Goal: Information Seeking & Learning: Learn about a topic

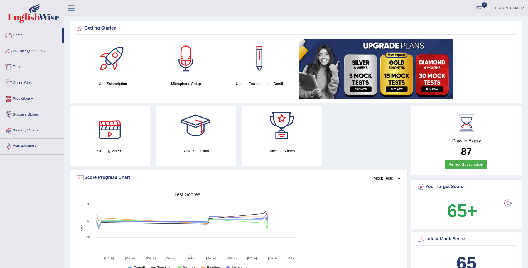
click at [15, 36] on link "Home" at bounding box center [31, 35] width 62 height 14
click at [19, 52] on link "Practice Questions" at bounding box center [31, 50] width 63 height 14
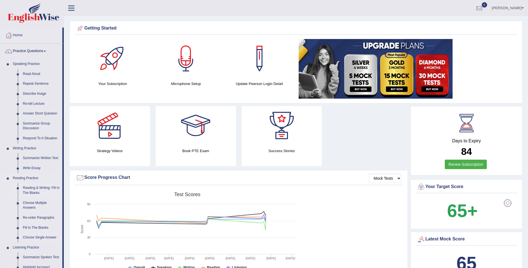
click at [34, 190] on link "Reading & Writing: Fill In The Blanks" at bounding box center [41, 190] width 42 height 15
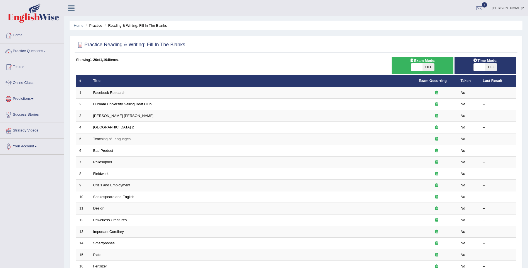
click at [431, 65] on span "OFF" at bounding box center [429, 67] width 12 height 8
checkbox input "true"
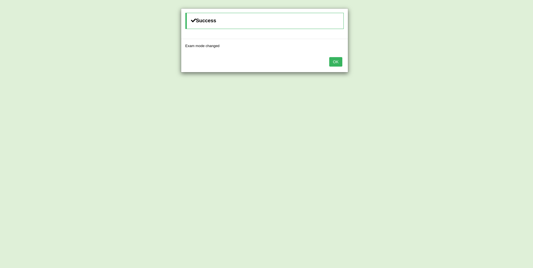
click at [331, 62] on button "OK" at bounding box center [335, 61] width 13 height 9
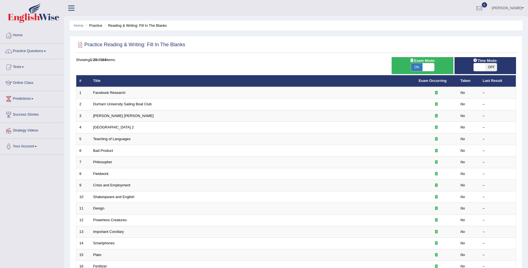
click at [490, 66] on span "OFF" at bounding box center [491, 67] width 12 height 8
checkbox input "true"
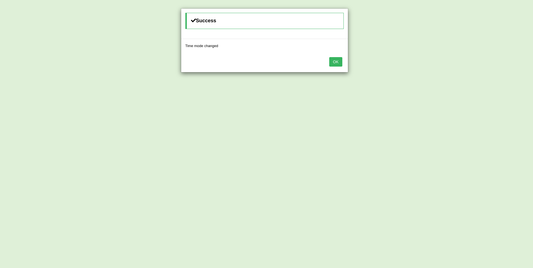
click at [339, 61] on button "OK" at bounding box center [335, 61] width 13 height 9
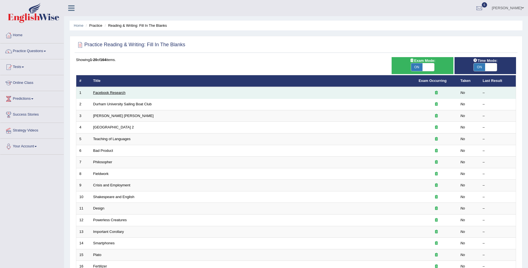
click at [119, 93] on link "Facebook Research" at bounding box center [109, 93] width 32 height 4
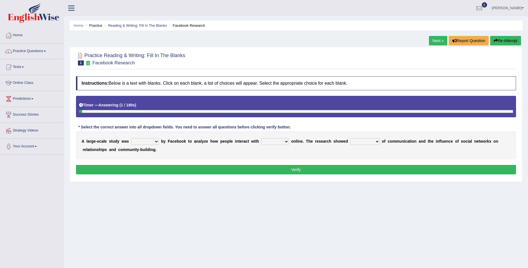
click at [152, 140] on select "surveyed had asked made" at bounding box center [145, 141] width 28 height 7
select select "made"
click at [131, 138] on select "surveyed had asked made" at bounding box center [145, 141] width 28 height 7
click at [261, 143] on select "together all each other another" at bounding box center [275, 141] width 28 height 7
select select "each other"
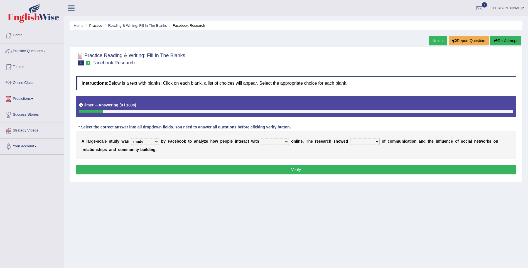
click at [261, 138] on select "together all each other another" at bounding box center [275, 141] width 28 height 7
click at [267, 142] on select "together all each other another" at bounding box center [275, 141] width 28 height 7
click at [358, 141] on select "advantages standards fellowships patterns" at bounding box center [365, 141] width 30 height 7
select select "advantages"
click at [350, 138] on select "advantages standards fellowships patterns" at bounding box center [365, 141] width 30 height 7
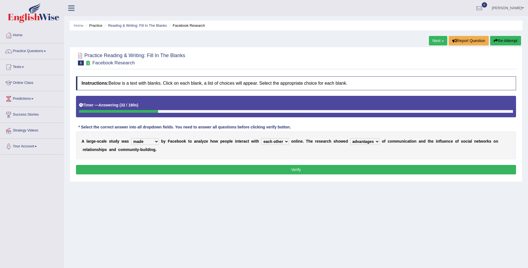
click at [171, 170] on button "Verify" at bounding box center [296, 169] width 440 height 9
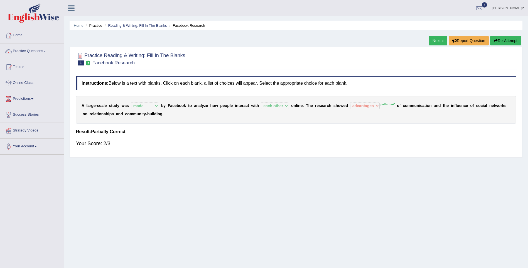
click at [444, 39] on link "Next »" at bounding box center [438, 40] width 18 height 9
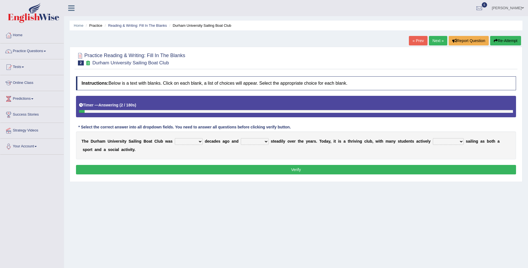
click at [182, 142] on select "found fund founded find" at bounding box center [189, 141] width 28 height 7
select select "founded"
click at [175, 138] on select "found fund founded find" at bounding box center [189, 141] width 28 height 7
click at [250, 143] on select "grow growing has grown grown" at bounding box center [255, 141] width 28 height 7
select select "grown"
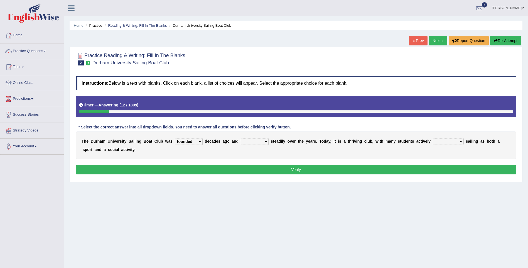
click at [241, 138] on select "grow growing has grown grown" at bounding box center [255, 141] width 28 height 7
click at [433, 142] on select "enjoy enjoyed are enjoying enjoying" at bounding box center [448, 141] width 31 height 7
select select "enjoying"
click at [433, 138] on select "enjoy enjoyed are enjoying enjoying" at bounding box center [448, 141] width 31 height 7
click at [417, 170] on button "Verify" at bounding box center [296, 169] width 440 height 9
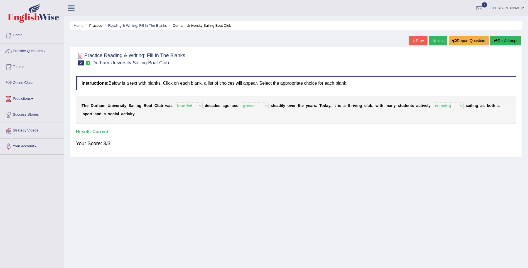
click at [438, 42] on link "Next »" at bounding box center [438, 40] width 18 height 9
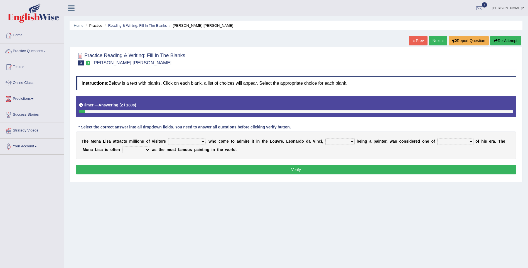
click at [185, 142] on select "around the year the all year all year round per year" at bounding box center [186, 141] width 37 height 7
select select "all year round"
click at [168, 138] on select "around the year the all year all year round per year" at bounding box center [186, 141] width 37 height 7
click at [330, 140] on select "rather than as much as as well as as long as" at bounding box center [340, 141] width 29 height 7
select select "rather than"
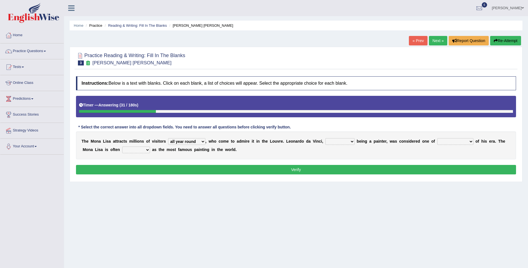
click at [326, 138] on select "rather than as much as as well as as long as" at bounding box center [340, 141] width 29 height 7
click at [438, 141] on select "better artists artist the better artist the best artists" at bounding box center [456, 141] width 36 height 7
select select "the better artist"
click at [438, 138] on select "better artists artist the better artist the best artists" at bounding box center [456, 141] width 36 height 7
click at [122, 150] on select "classified suggested predicted described" at bounding box center [136, 149] width 28 height 7
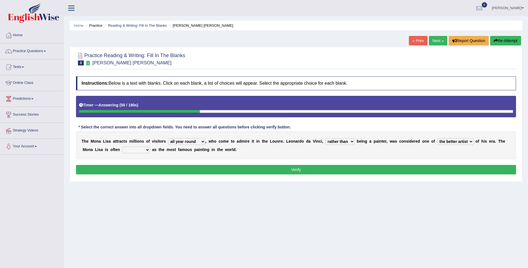
select select "described"
click at [122, 146] on select "classified suggested predicted described" at bounding box center [136, 149] width 28 height 7
click at [130, 164] on div "Instructions: Below is a text with blanks. Click on each blank, a list of choic…" at bounding box center [296, 126] width 443 height 105
click at [128, 170] on button "Verify" at bounding box center [296, 169] width 440 height 9
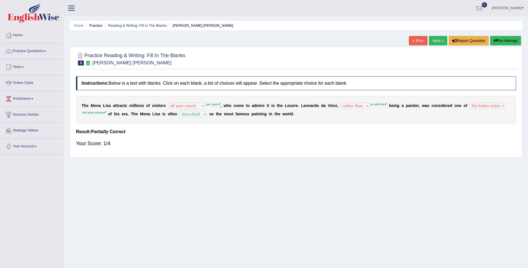
click at [440, 40] on link "Next »" at bounding box center [438, 40] width 18 height 9
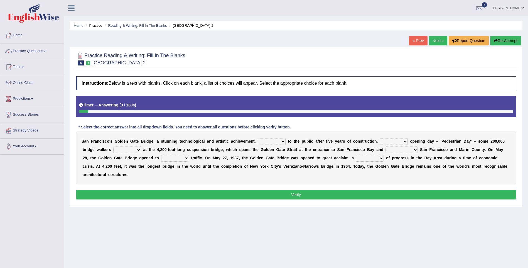
click at [265, 141] on select "opens closes appears equals" at bounding box center [272, 141] width 28 height 7
select select "appears"
click at [258, 138] on select "opens closes appears equals" at bounding box center [272, 141] width 28 height 7
click at [380, 141] on select "On During Since When" at bounding box center [394, 141] width 28 height 7
select select "During"
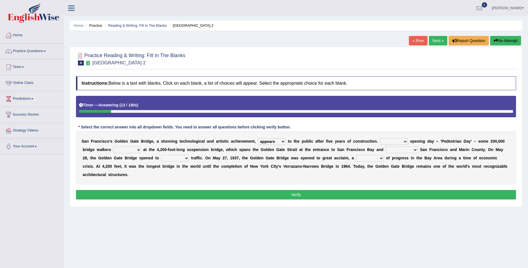
click at [380, 138] on select "On During Since When" at bounding box center [394, 141] width 28 height 7
click at [113, 147] on select "stationed looked marveled laughed" at bounding box center [127, 149] width 28 height 7
select select "stationed"
click at [113, 146] on select "stationed looked marveled laughed" at bounding box center [127, 149] width 28 height 7
click at [386, 147] on select "separates connects channels differentiates" at bounding box center [402, 149] width 32 height 7
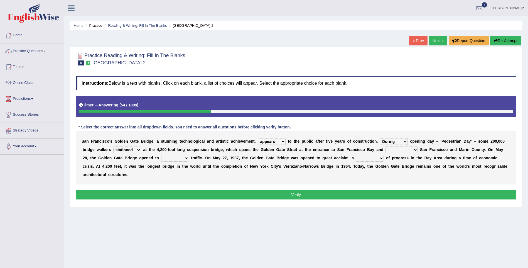
select select "connects"
click at [386, 146] on select "separates connects channels differentiates" at bounding box center [402, 149] width 32 height 7
click at [161, 158] on select "aquatic vehicular airborne watertight" at bounding box center [175, 158] width 28 height 7
select select "watertight"
click at [161, 155] on select "aquatic vehicular airborne watertight" at bounding box center [175, 158] width 28 height 7
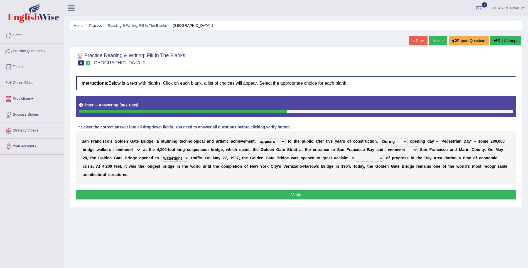
click at [356, 156] on select "denial symbol technique yield" at bounding box center [370, 158] width 28 height 7
select select "symbol"
click at [356, 155] on select "denial symbol technique yield" at bounding box center [370, 158] width 28 height 7
click at [298, 190] on button "Verify" at bounding box center [296, 194] width 440 height 9
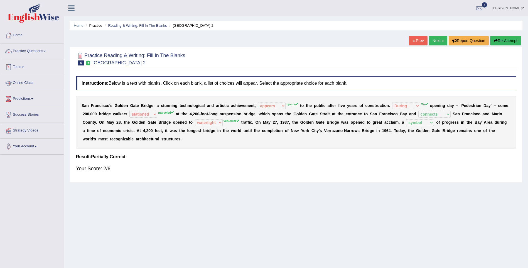
click at [34, 49] on link "Practice Questions" at bounding box center [31, 50] width 63 height 14
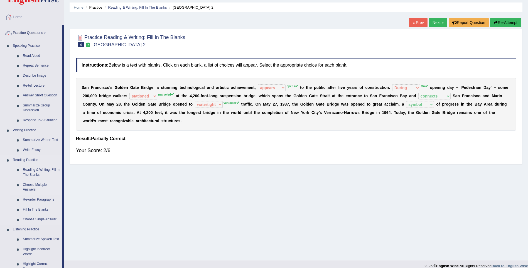
scroll to position [28, 0]
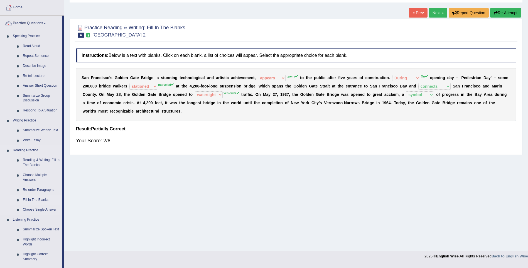
click at [35, 198] on link "Fill In The Blanks" at bounding box center [41, 200] width 42 height 10
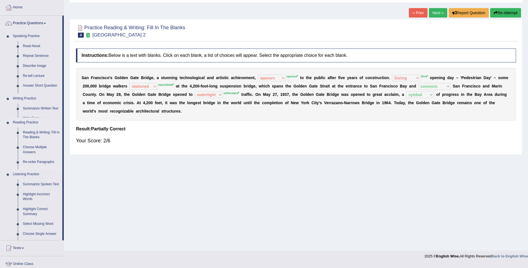
scroll to position [25, 0]
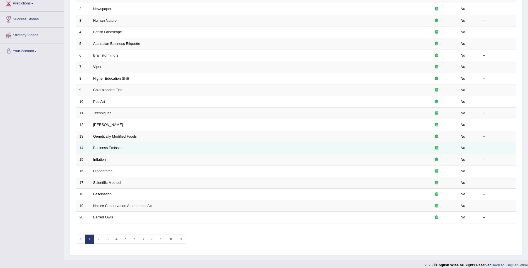
scroll to position [101, 0]
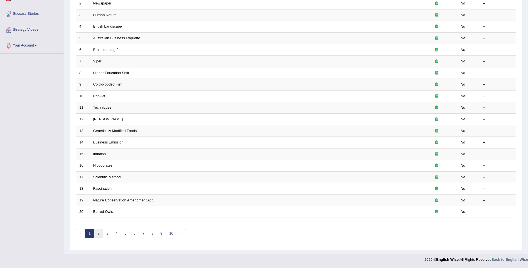
click at [97, 234] on link "2" at bounding box center [98, 233] width 9 height 9
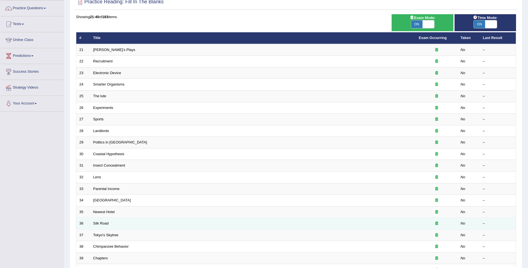
scroll to position [101, 0]
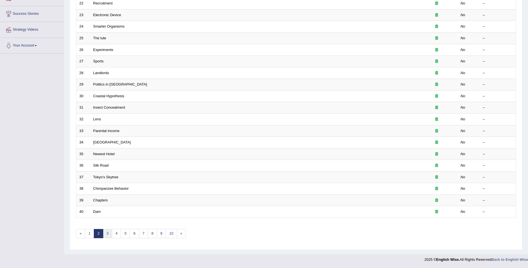
click at [108, 235] on link "3" at bounding box center [107, 233] width 9 height 9
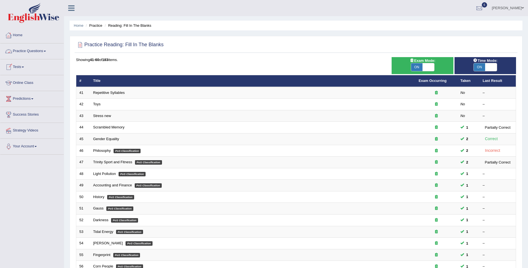
click at [15, 36] on link "Home" at bounding box center [31, 35] width 63 height 14
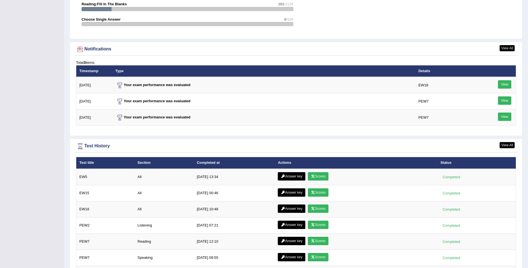
scroll to position [641, 0]
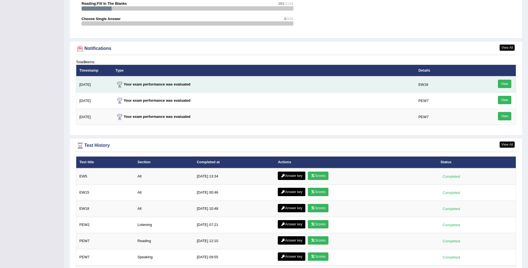
click at [504, 82] on link "View" at bounding box center [504, 84] width 13 height 8
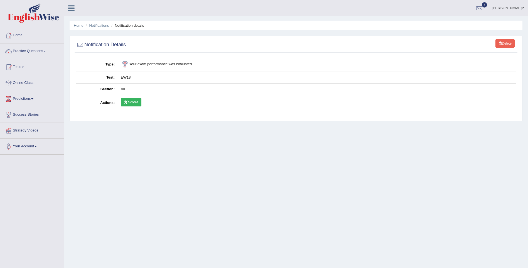
click at [136, 104] on link "Scores" at bounding box center [131, 102] width 21 height 8
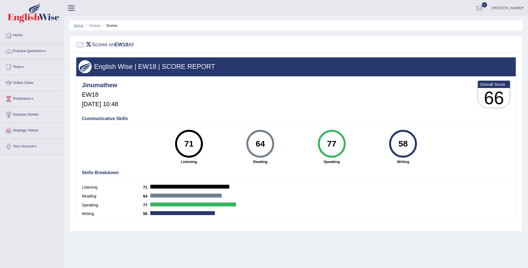
click at [75, 25] on link "Home" at bounding box center [79, 25] width 10 height 4
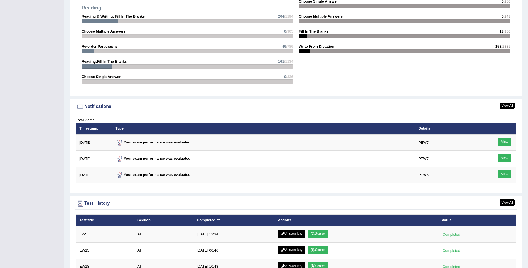
scroll to position [613, 0]
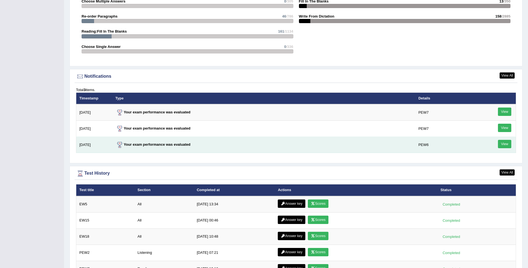
click at [504, 142] on link "View" at bounding box center [504, 144] width 13 height 8
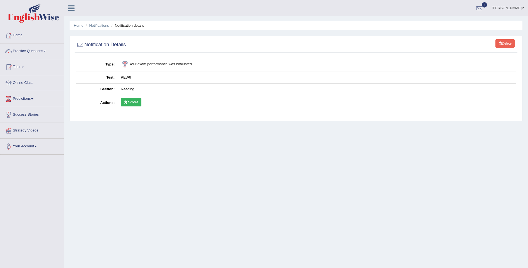
click at [131, 101] on link "Scores" at bounding box center [131, 102] width 21 height 8
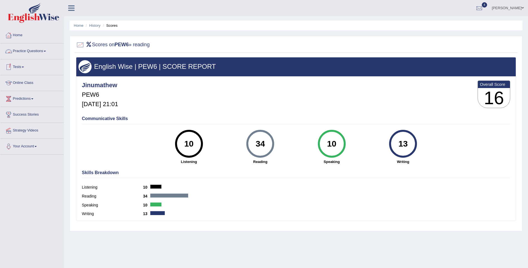
click at [17, 36] on link "Home" at bounding box center [31, 35] width 63 height 14
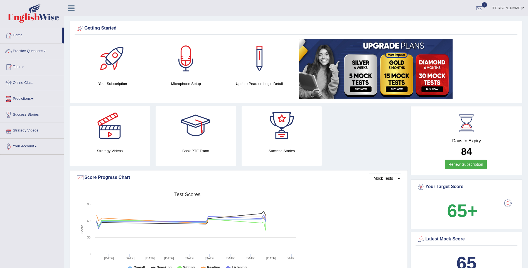
click at [33, 130] on link "Strategy Videos" at bounding box center [31, 130] width 63 height 14
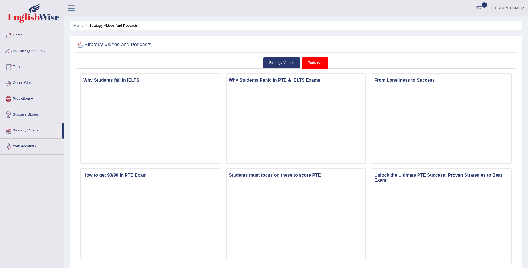
click at [18, 97] on link "Predictions" at bounding box center [31, 98] width 63 height 14
click at [25, 110] on link "Latest Predictions" at bounding box center [36, 112] width 52 height 10
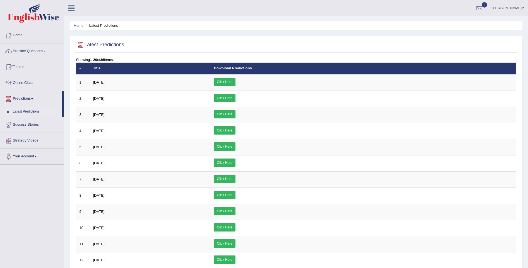
click at [20, 35] on link "Home" at bounding box center [31, 35] width 63 height 14
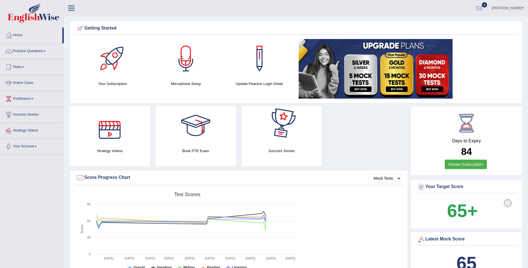
click at [516, 8] on link "[PERSON_NAME]" at bounding box center [508, 7] width 40 height 14
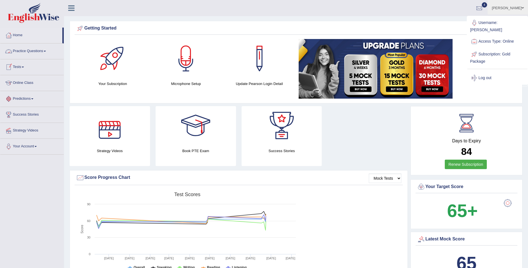
click at [19, 49] on link "Practice Questions" at bounding box center [31, 50] width 63 height 14
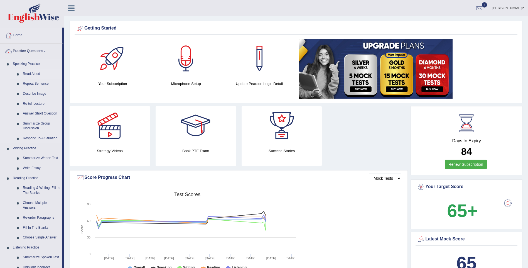
click at [30, 73] on link "Read Aloud" at bounding box center [41, 74] width 42 height 10
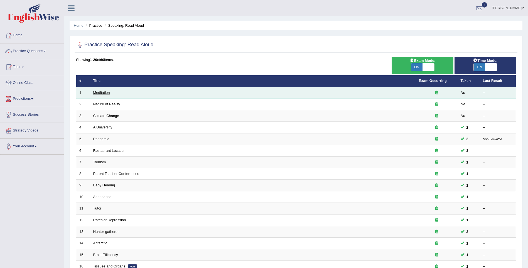
click at [101, 91] on link "Meditation" at bounding box center [101, 93] width 17 height 4
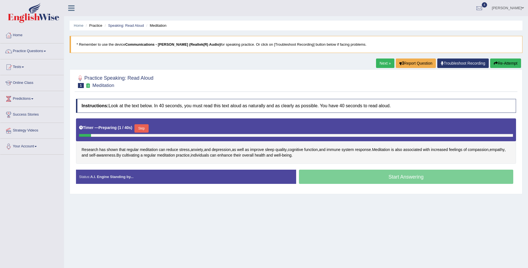
click at [143, 128] on button "Skip" at bounding box center [142, 128] width 14 height 8
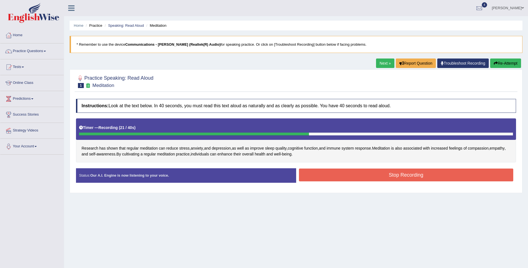
click at [349, 175] on button "Stop Recording" at bounding box center [406, 174] width 215 height 13
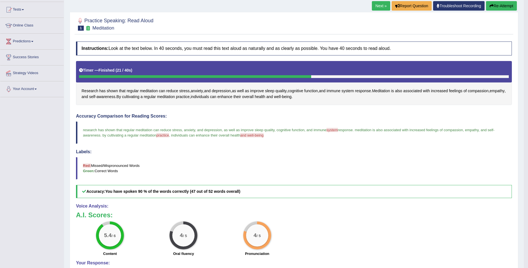
scroll to position [56, 0]
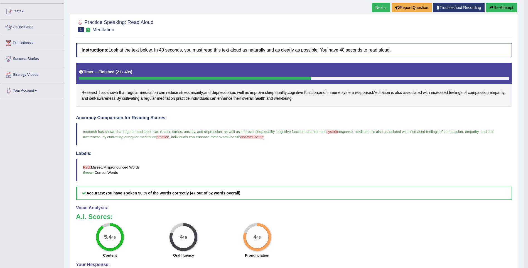
click at [382, 7] on link "Next »" at bounding box center [381, 7] width 18 height 9
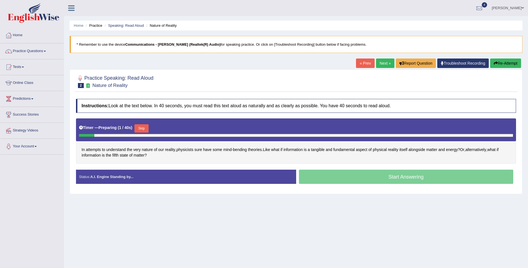
click at [139, 126] on button "Skip" at bounding box center [142, 128] width 14 height 8
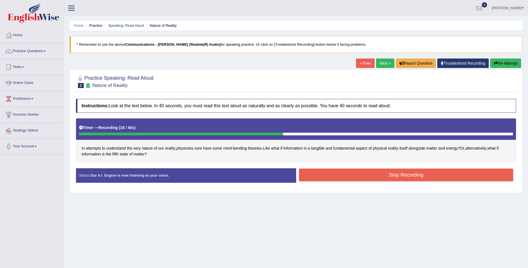
click at [317, 177] on button "Stop Recording" at bounding box center [406, 174] width 215 height 13
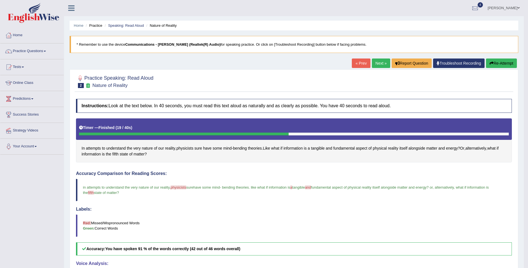
click at [375, 64] on link "Next »" at bounding box center [381, 62] width 18 height 9
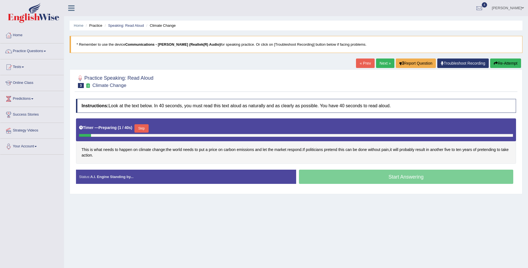
click at [144, 124] on button "Skip" at bounding box center [142, 128] width 14 height 8
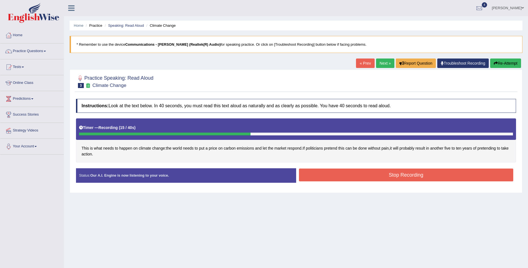
click at [314, 168] on button "Stop Recording" at bounding box center [406, 174] width 215 height 13
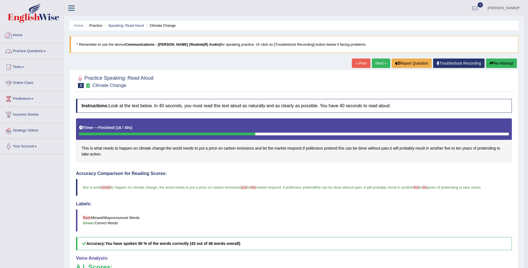
click at [21, 36] on link "Home" at bounding box center [31, 35] width 63 height 14
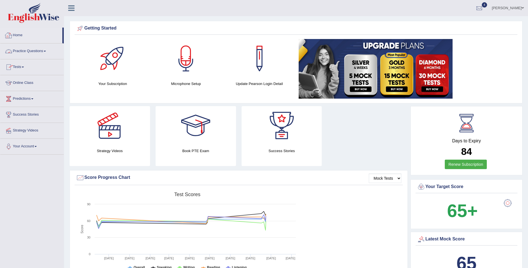
click at [16, 35] on link "Home" at bounding box center [31, 35] width 62 height 14
click at [13, 36] on link "Home" at bounding box center [31, 35] width 62 height 14
